Goal: Information Seeking & Learning: Find specific fact

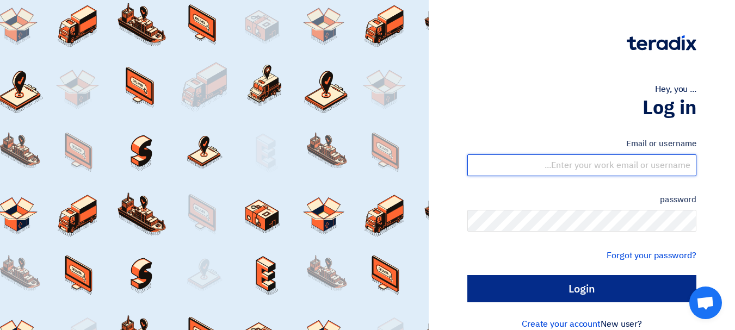
type input "[EMAIL_ADDRESS][DOMAIN_NAME]"
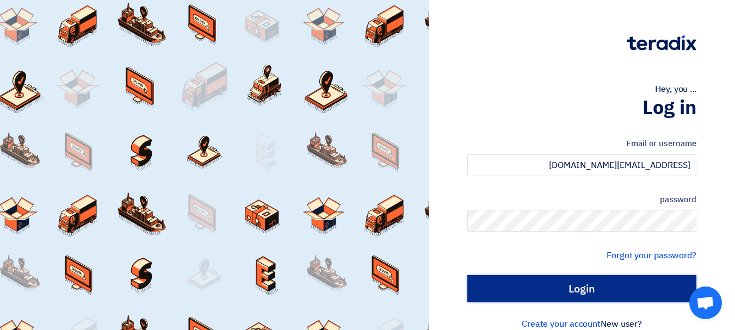
click at [569, 295] on input "Login" at bounding box center [582, 288] width 229 height 27
type input "Sign in"
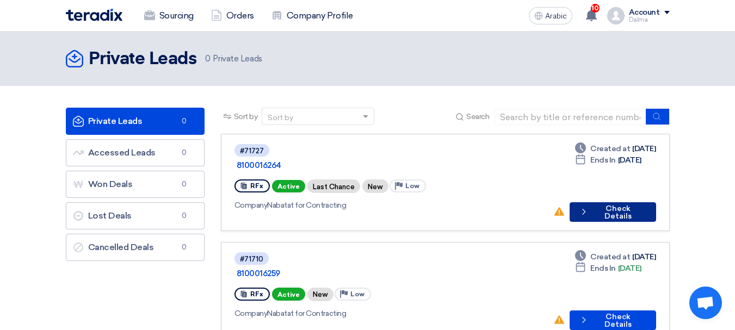
click at [630, 204] on font "Check Details" at bounding box center [618, 212] width 27 height 17
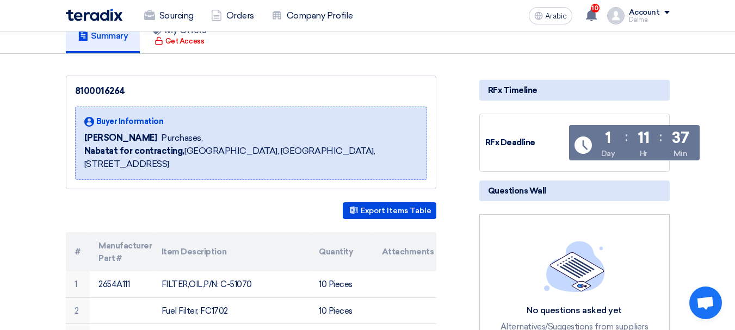
scroll to position [163, 0]
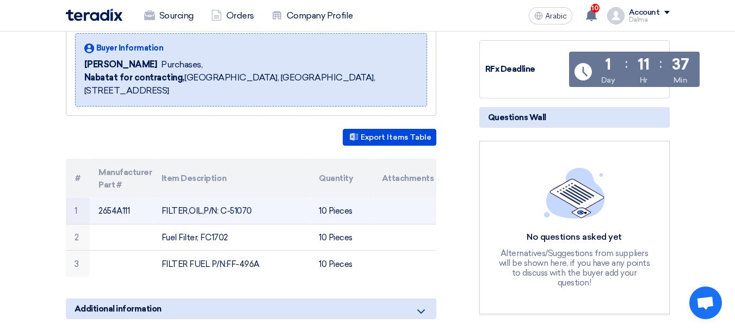
drag, startPoint x: 259, startPoint y: 199, endPoint x: 228, endPoint y: 197, distance: 31.1
click at [228, 198] on td "FILTER,OIL,P/N: C-51070" at bounding box center [231, 211] width 157 height 26
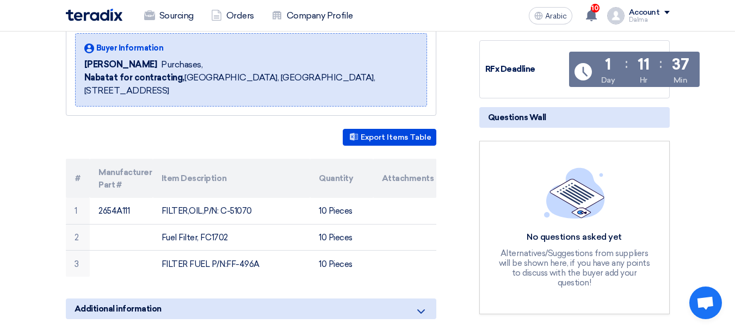
copy font "51070"
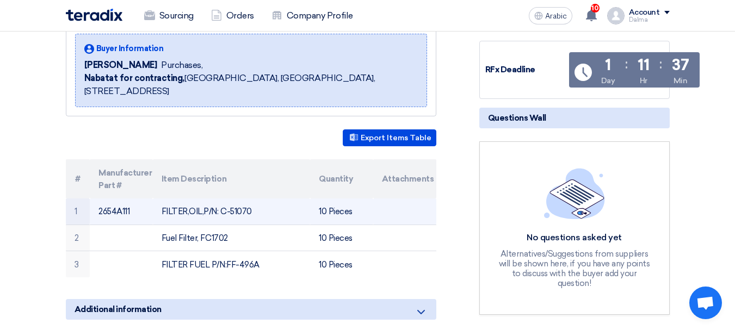
drag, startPoint x: 134, startPoint y: 199, endPoint x: 95, endPoint y: 202, distance: 39.9
click at [95, 202] on td "2654A111" at bounding box center [121, 212] width 63 height 26
copy font "2654A111"
